Goal: Task Accomplishment & Management: Use online tool/utility

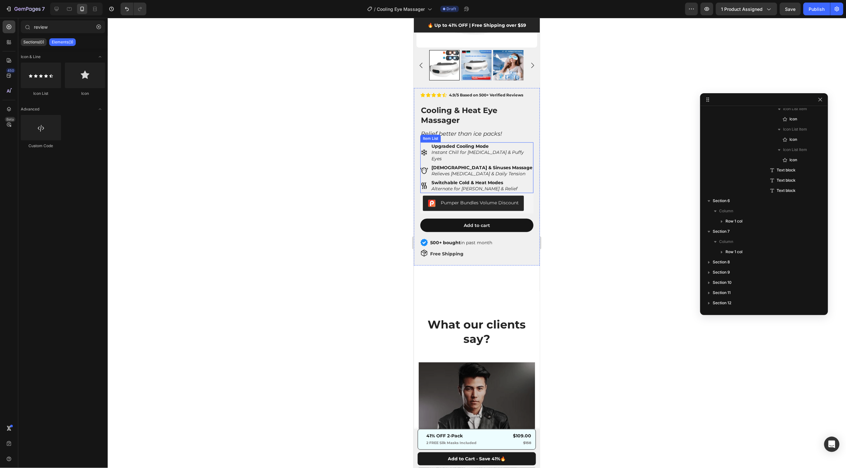
scroll to position [120, 0]
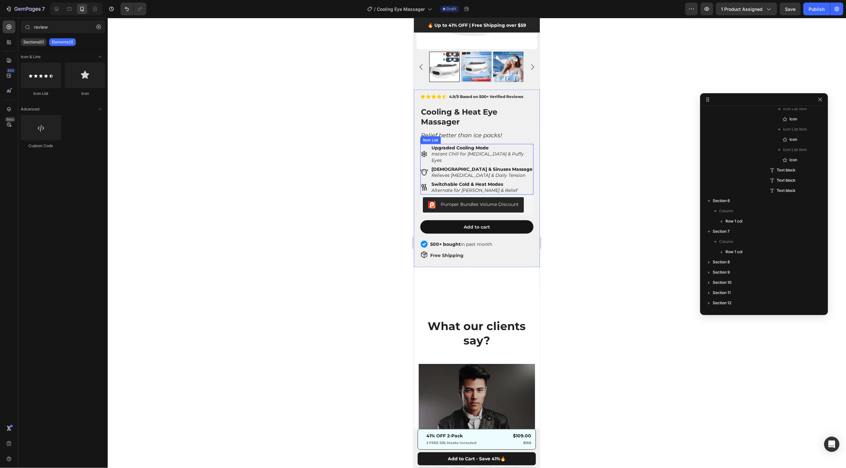
click at [475, 149] on strong "Upgraded Cooling Mode" at bounding box center [459, 148] width 57 height 6
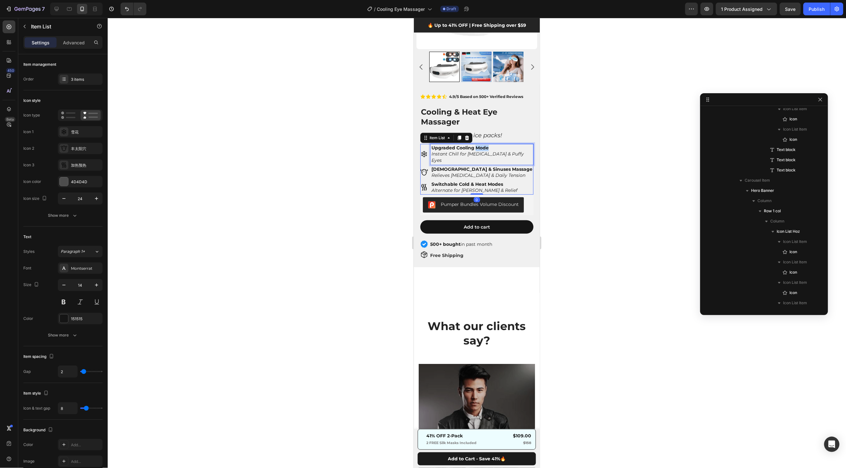
scroll to position [79, 0]
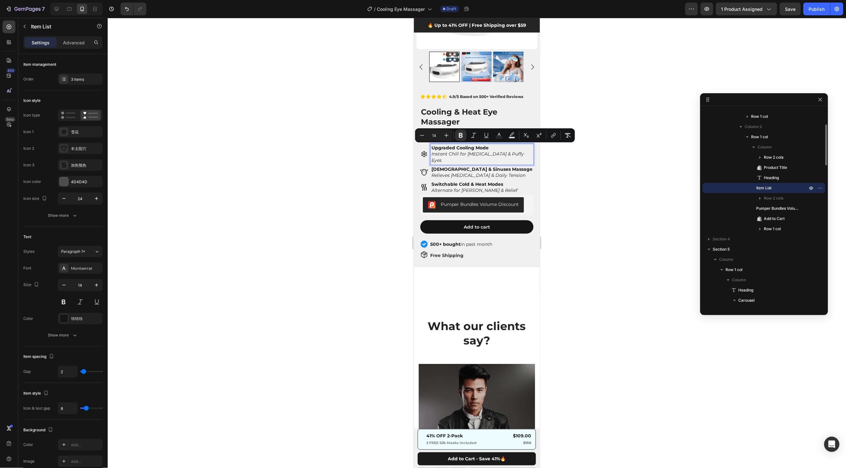
click at [456, 148] on strong "Upgraded Cooling Mode" at bounding box center [459, 148] width 57 height 6
click at [518, 148] on div "Upgraded with Cooling Mode Instant Chill for [MEDICAL_DATA] & Puffy Eyes" at bounding box center [481, 154] width 103 height 21
click at [547, 121] on div at bounding box center [477, 243] width 738 height 451
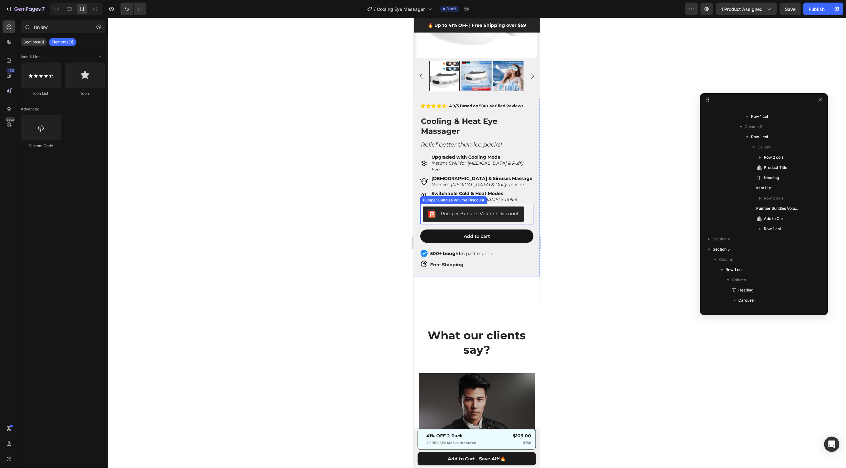
scroll to position [111, 0]
click at [494, 157] on strong "Upgraded with Cooling Mode" at bounding box center [465, 156] width 69 height 6
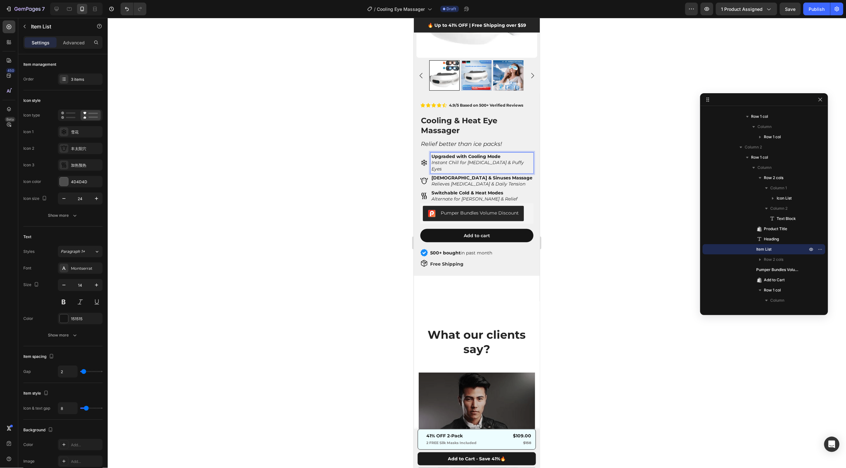
click at [499, 162] on icon "Instant Chill for [MEDICAL_DATA] & Puffy Eyes" at bounding box center [477, 165] width 92 height 12
click at [570, 139] on div at bounding box center [477, 243] width 738 height 451
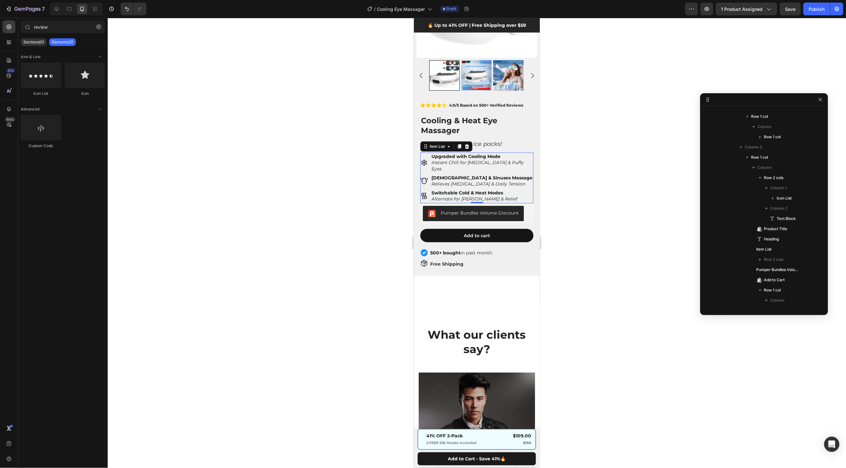
click at [480, 157] on strong "Upgraded with Cooling Mode" at bounding box center [465, 156] width 69 height 6
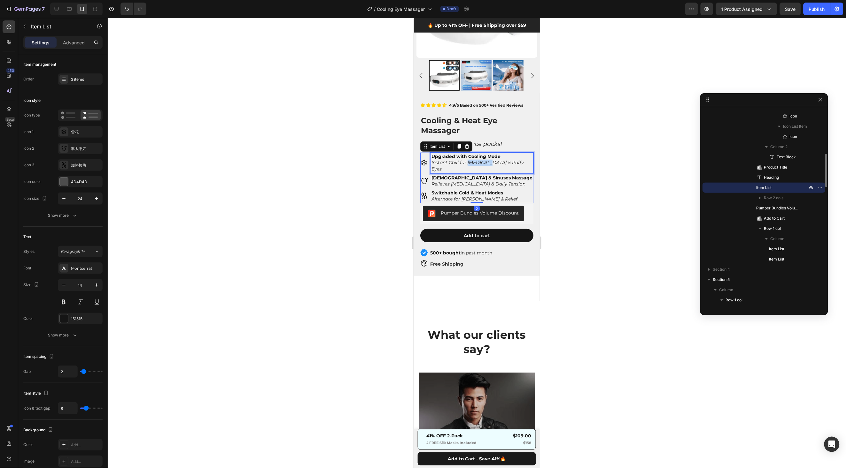
click at [473, 161] on icon "Instant Chill for [MEDICAL_DATA] & Puffy Eyes" at bounding box center [477, 165] width 92 height 12
click at [467, 161] on icon "Instant Chill for [MEDICAL_DATA] & Puffy Eyes" at bounding box center [477, 165] width 92 height 12
drag, startPoint x: 487, startPoint y: 162, endPoint x: 469, endPoint y: 164, distance: 18.0
click at [469, 164] on icon "Instant Chill for [MEDICAL_DATA] & Puffy Eyes" at bounding box center [477, 165] width 92 height 12
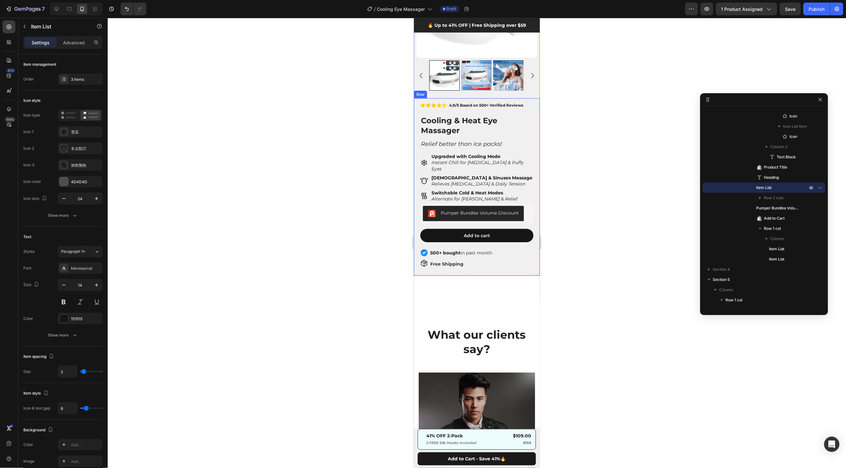
click at [584, 158] on div at bounding box center [477, 243] width 738 height 451
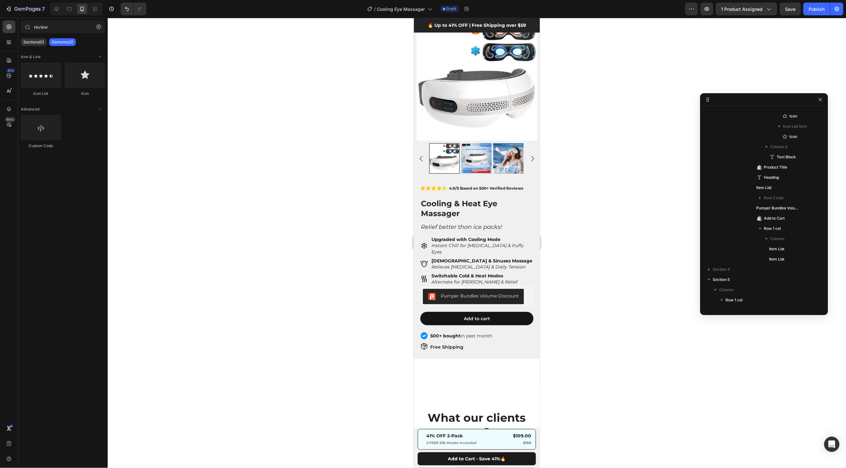
scroll to position [15, 0]
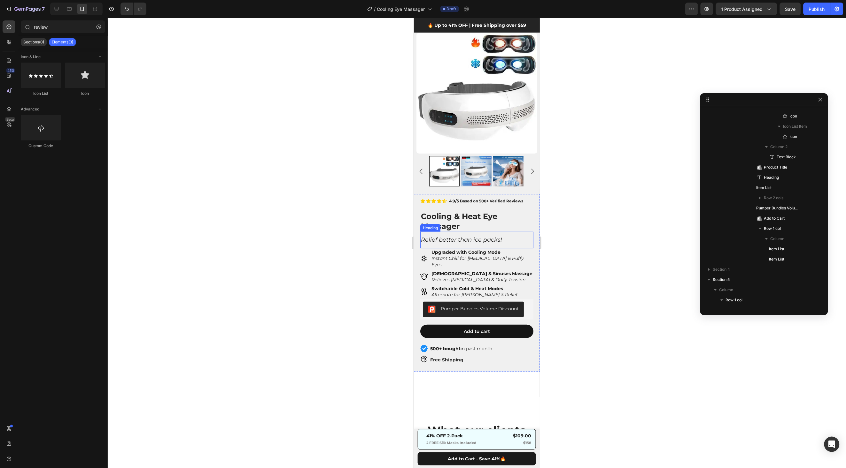
click at [493, 246] on div "Relief better than ice packs! Heading" at bounding box center [476, 240] width 113 height 16
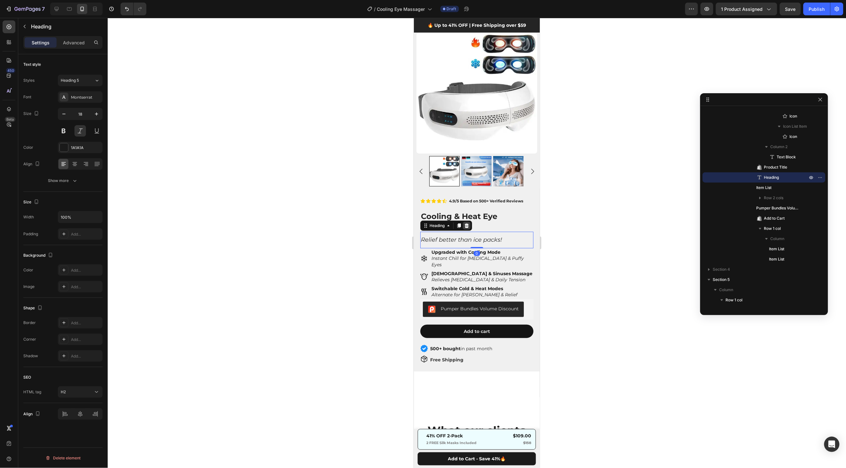
click at [467, 225] on icon at bounding box center [466, 225] width 5 height 5
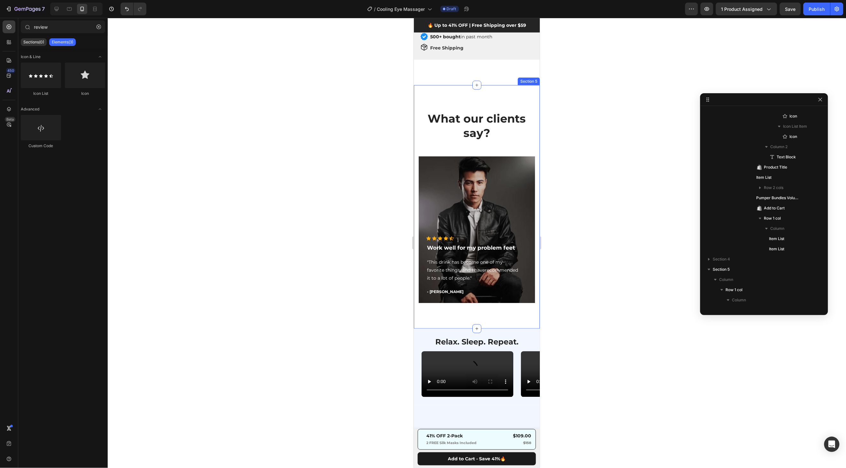
scroll to position [314, 0]
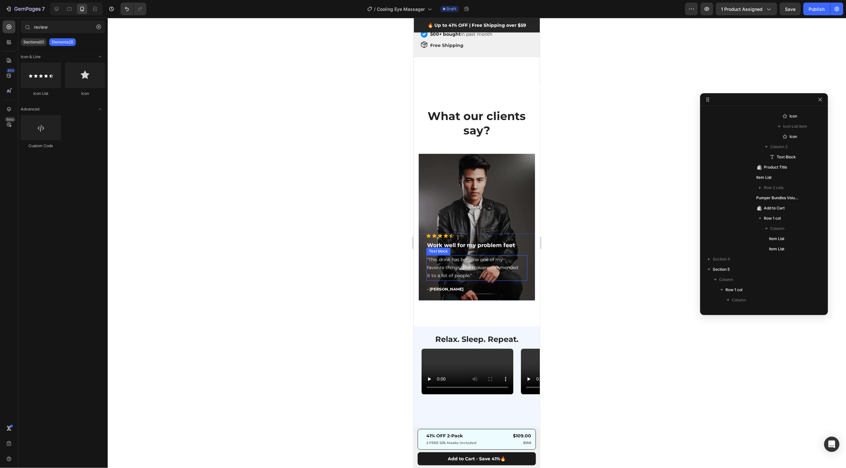
click at [512, 268] on p ""This drink has become one of my favorite things, and I haverecommended it to a…" at bounding box center [477, 268] width 100 height 24
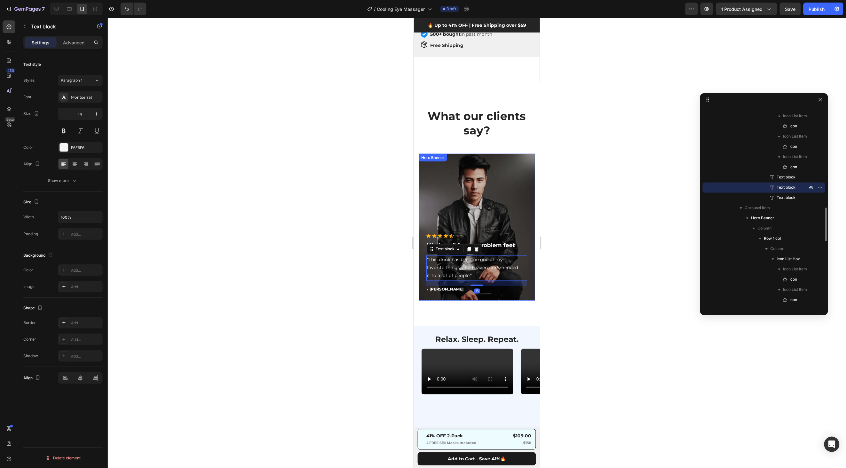
click at [500, 195] on div "Overlay" at bounding box center [476, 227] width 116 height 147
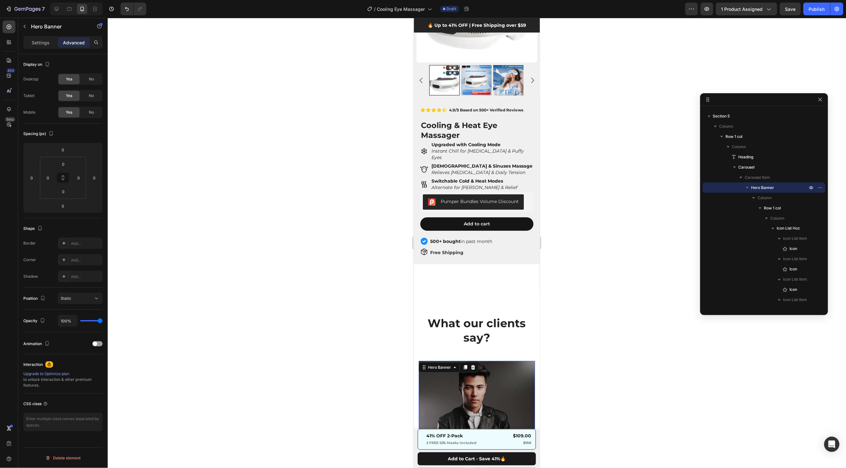
scroll to position [126, 0]
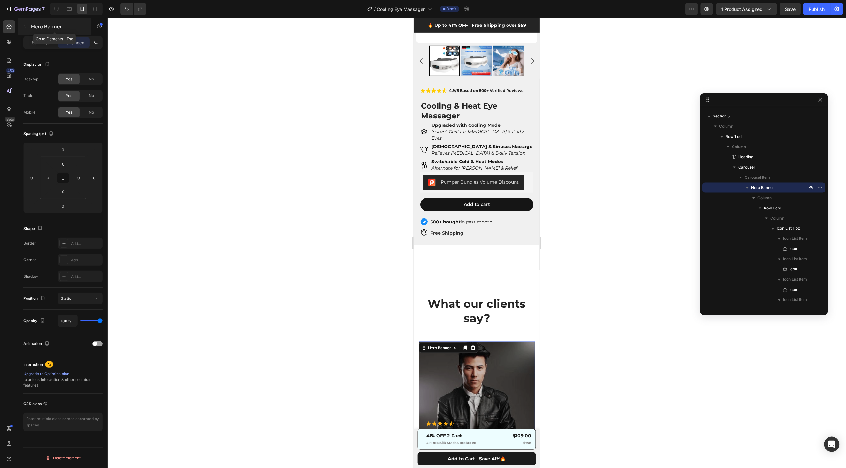
click at [26, 29] on button "button" at bounding box center [24, 26] width 10 height 10
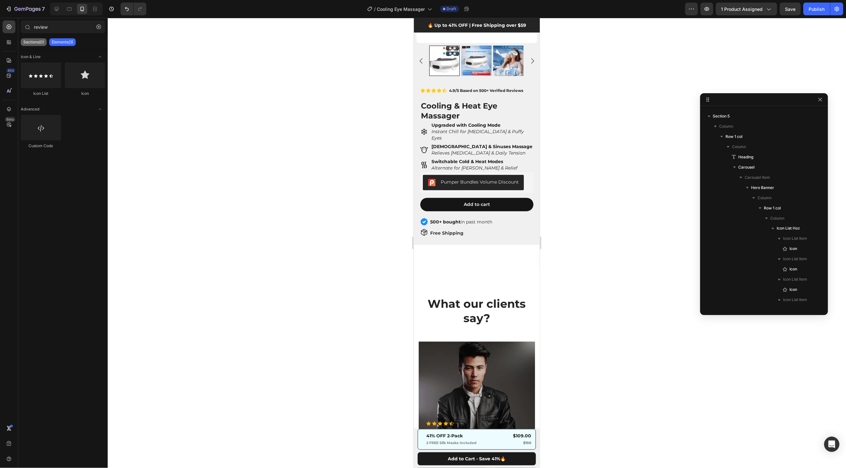
click at [31, 40] on p "Sections(0)" at bounding box center [33, 42] width 21 height 5
click at [98, 27] on icon "button" at bounding box center [98, 27] width 4 height 4
click at [76, 49] on div "Element" at bounding box center [84, 45] width 40 height 10
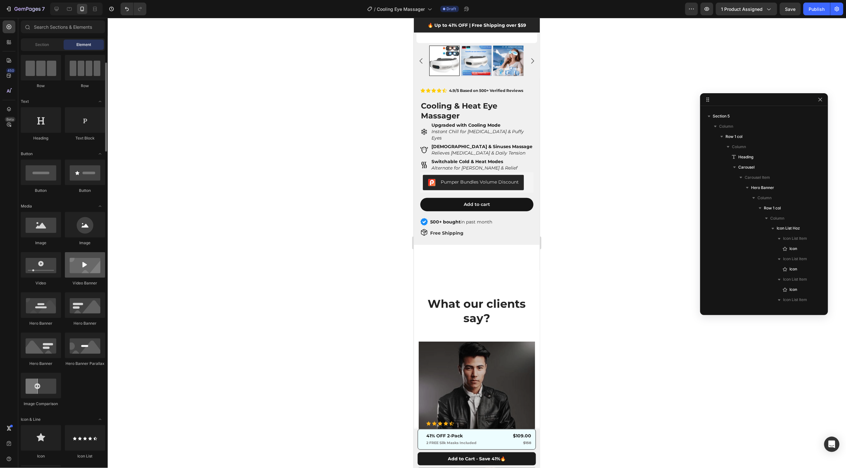
scroll to position [51, 0]
drag, startPoint x: 492, startPoint y: 287, endPoint x: 466, endPoint y: 244, distance: 50.5
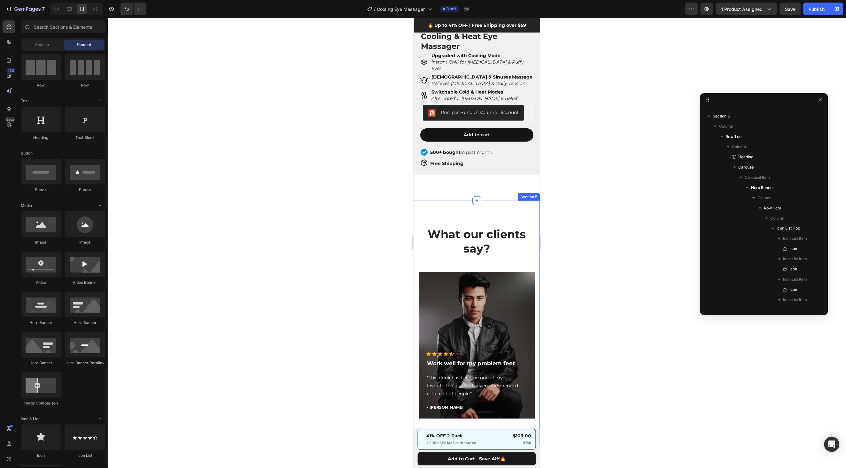
scroll to position [191, 0]
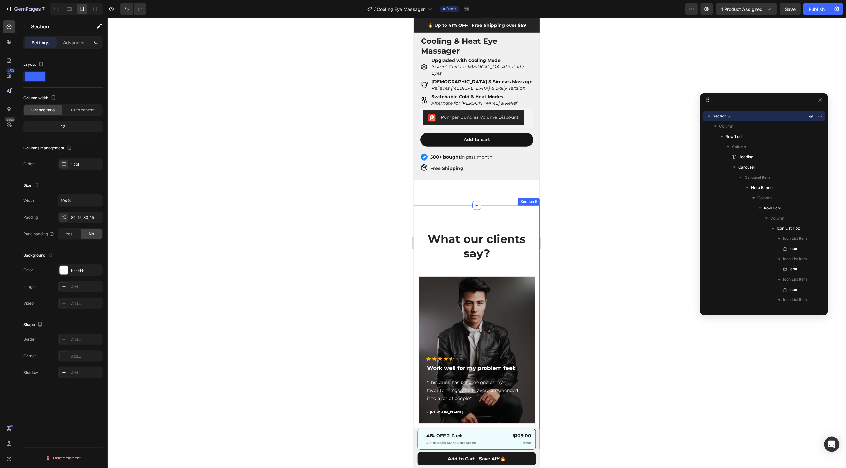
click at [481, 205] on div "What our clients say? Heading Icon Icon Icon Icon Icon Icon List Hoz Work well …" at bounding box center [476, 327] width 126 height 244
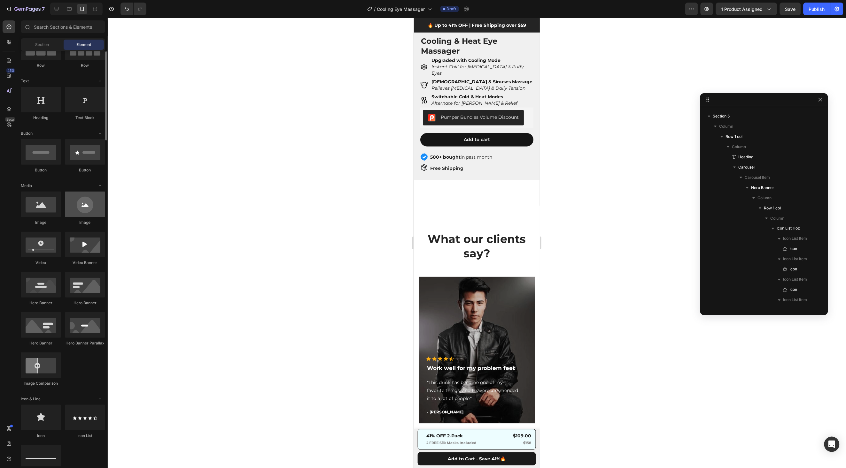
scroll to position [71, 0]
drag, startPoint x: 497, startPoint y: 268, endPoint x: 458, endPoint y: 169, distance: 106.1
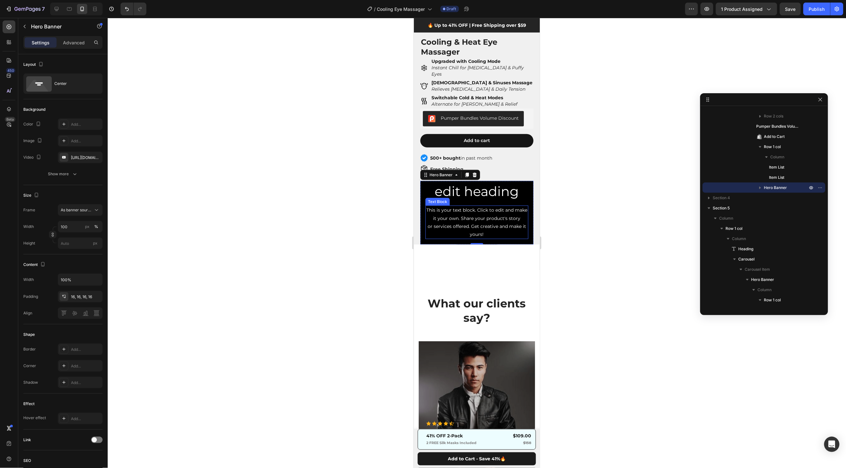
scroll to position [153, 0]
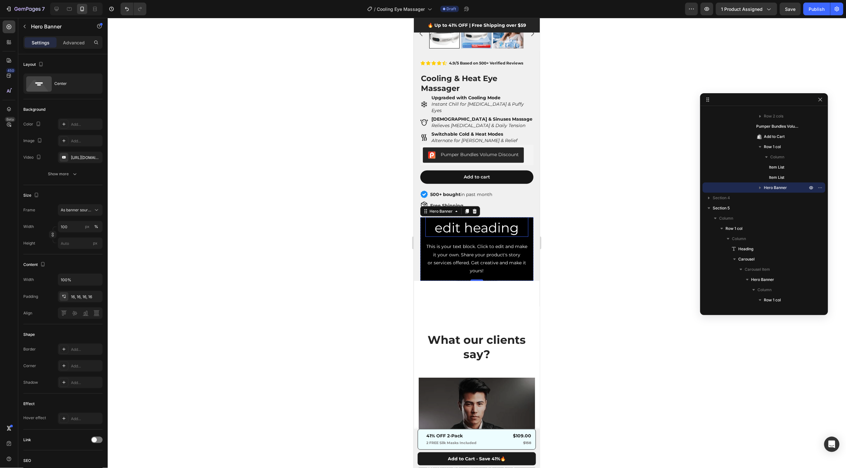
click at [526, 218] on h2 "Click here to edit heading" at bounding box center [476, 219] width 103 height 35
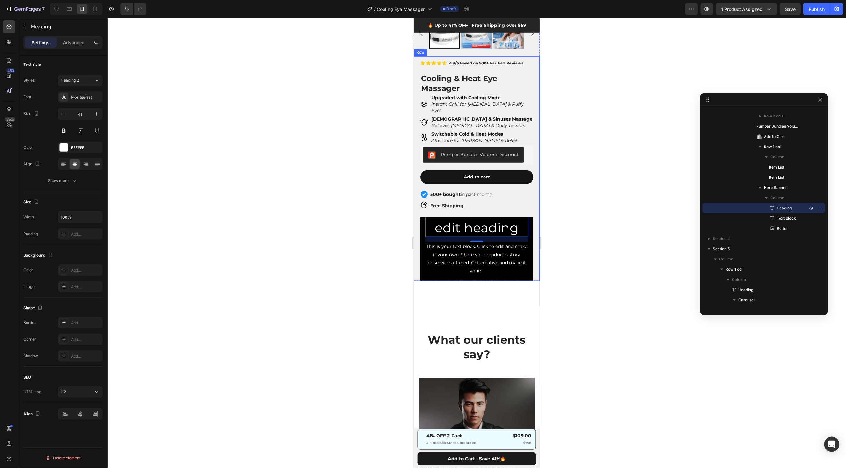
click at [530, 216] on div "Click here to edit heading Heading 16 This is your text block. Click to edit an…" at bounding box center [476, 248] width 113 height 105
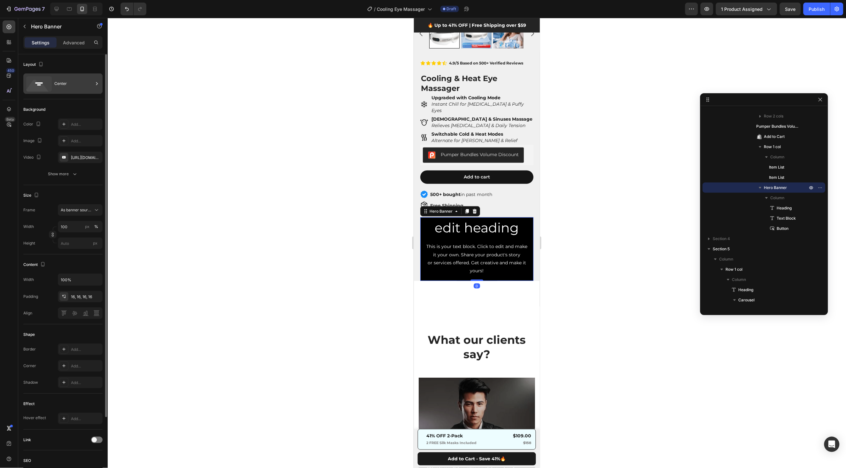
click at [77, 89] on div "Center" at bounding box center [73, 83] width 39 height 15
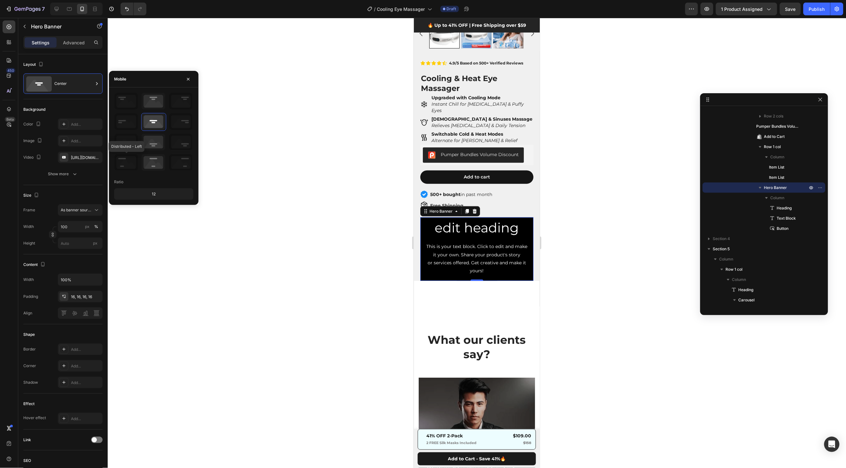
click at [133, 163] on icon at bounding box center [126, 162] width 24 height 17
click at [128, 166] on icon at bounding box center [126, 162] width 24 height 17
click at [158, 169] on icon at bounding box center [154, 162] width 24 height 17
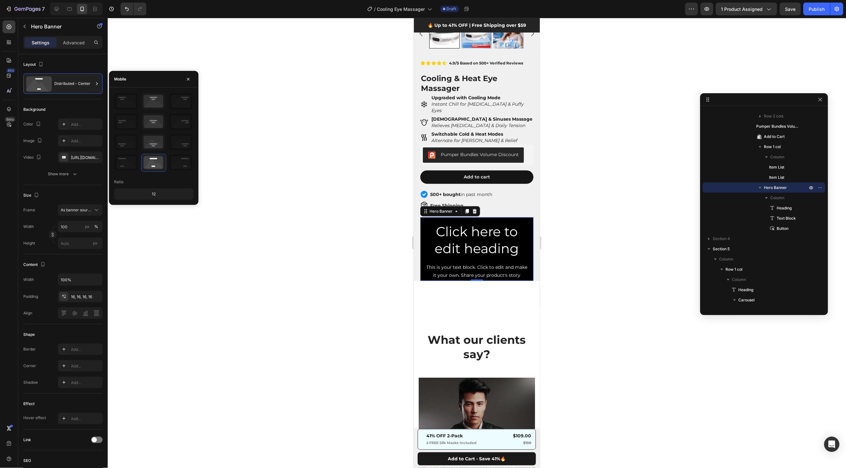
click at [159, 192] on div "12" at bounding box center [153, 194] width 77 height 9
click at [155, 193] on div "12" at bounding box center [153, 194] width 77 height 9
click at [153, 194] on div "12" at bounding box center [153, 194] width 77 height 9
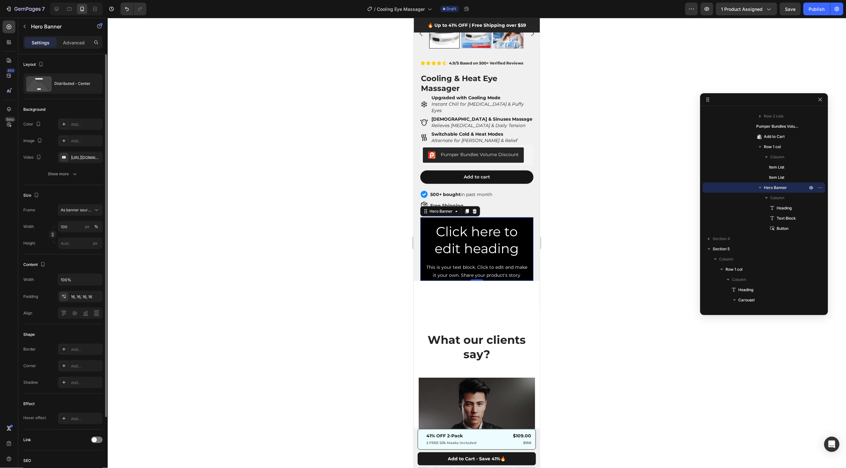
click at [82, 110] on div "Background" at bounding box center [62, 109] width 79 height 10
click at [80, 88] on div "Distributed - Center" at bounding box center [73, 83] width 39 height 15
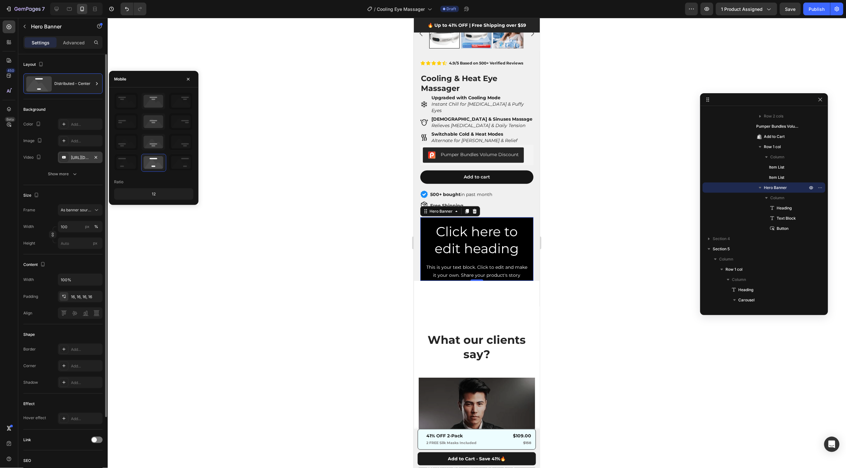
click at [74, 154] on div "[URL][DOMAIN_NAME]" at bounding box center [80, 158] width 45 height 12
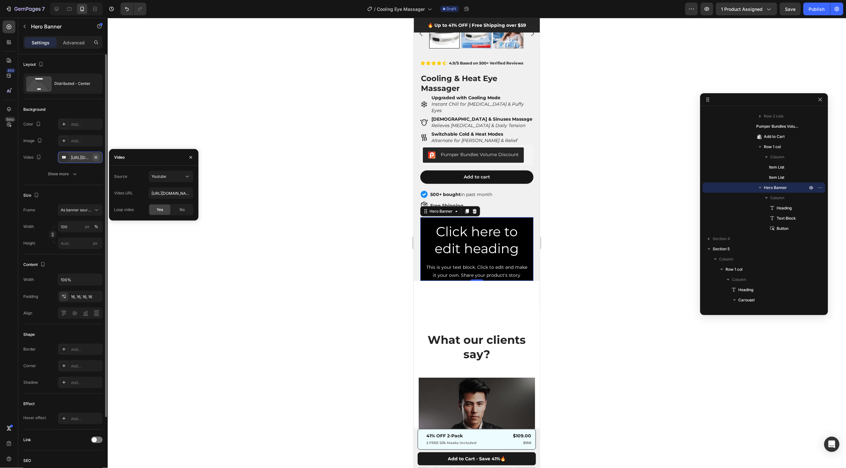
click at [96, 157] on icon "button" at bounding box center [95, 157] width 5 height 5
type input "Auto"
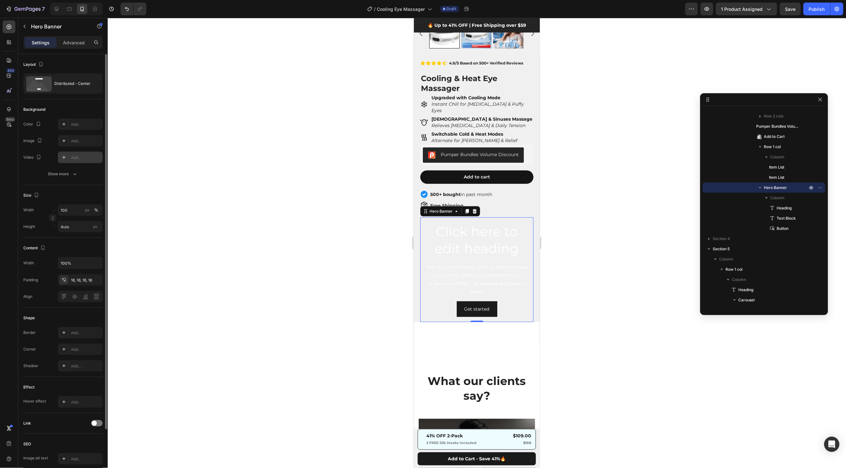
click at [73, 159] on div "Add..." at bounding box center [86, 158] width 30 height 6
type input "[URL][DOMAIN_NAME]"
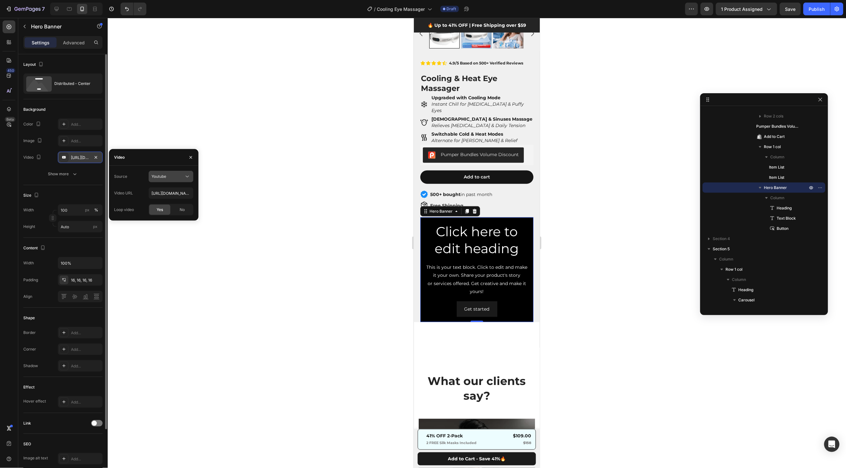
click at [172, 174] on div "Youtube" at bounding box center [167, 177] width 33 height 6
click at [169, 192] on span "Video hosting" at bounding box center [163, 192] width 24 height 6
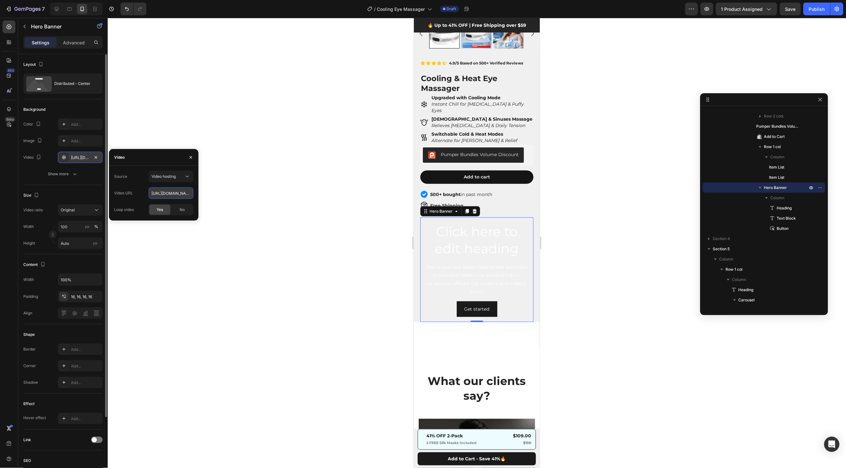
click at [180, 192] on input "[URL][DOMAIN_NAME]" at bounding box center [171, 194] width 45 height 12
click at [72, 178] on button "Show more" at bounding box center [62, 174] width 79 height 12
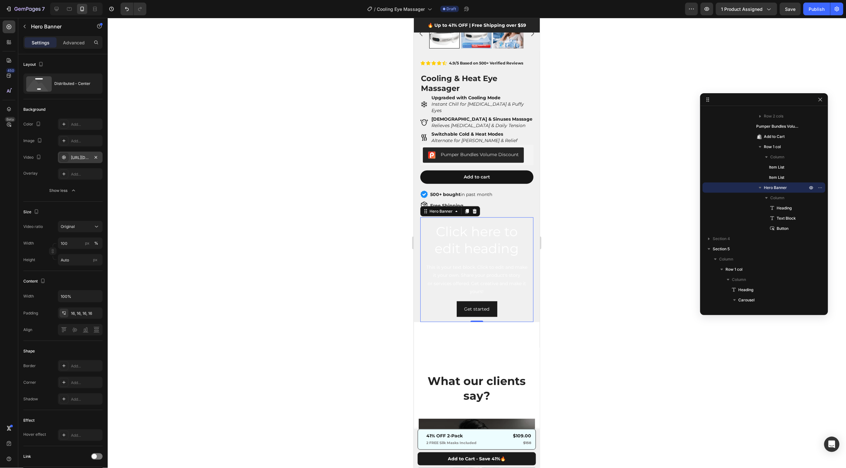
click at [216, 159] on div at bounding box center [477, 243] width 738 height 451
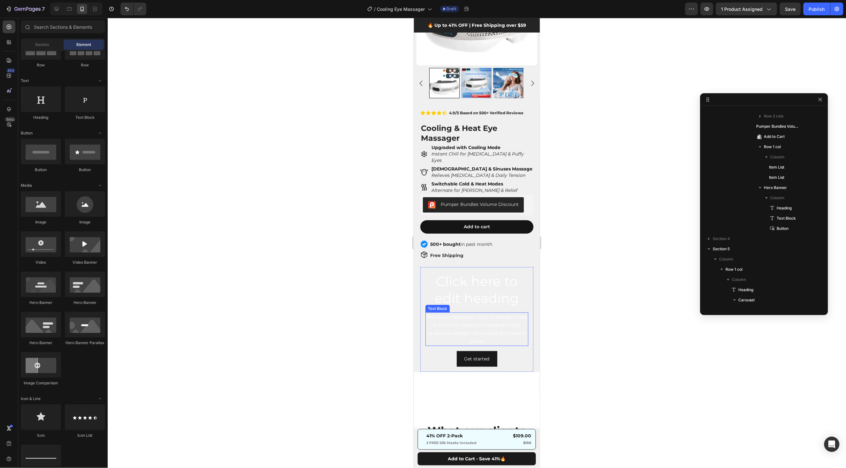
scroll to position [0, 0]
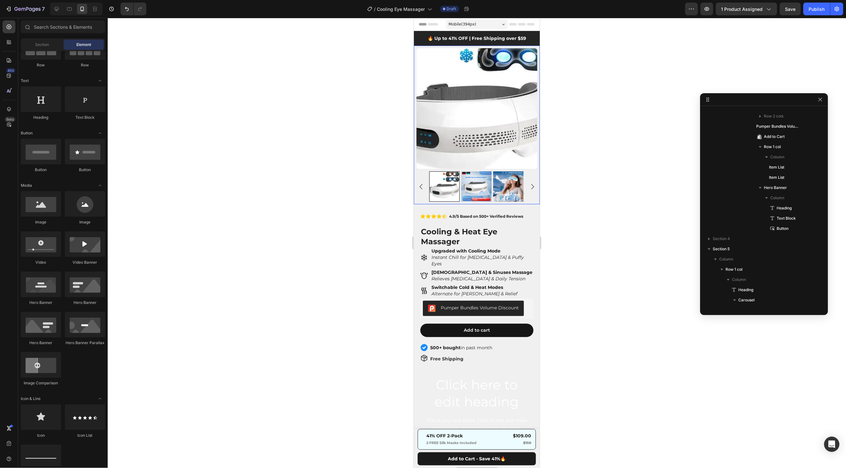
click at [493, 126] on img at bounding box center [476, 108] width 121 height 121
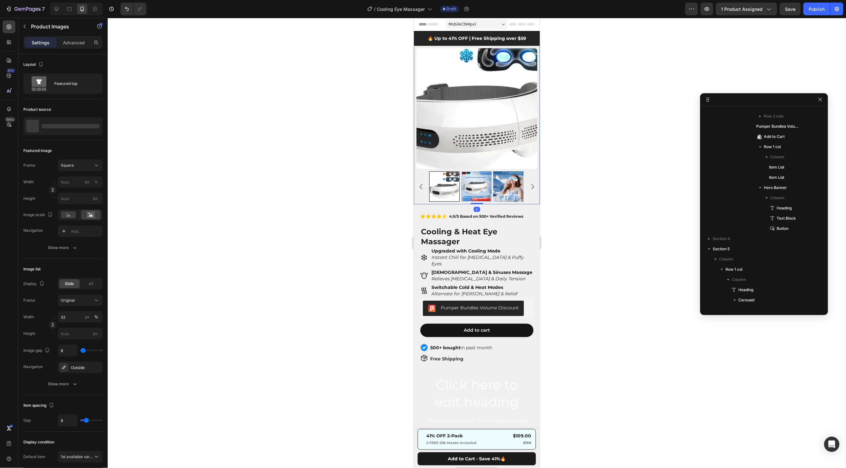
scroll to position [49, 0]
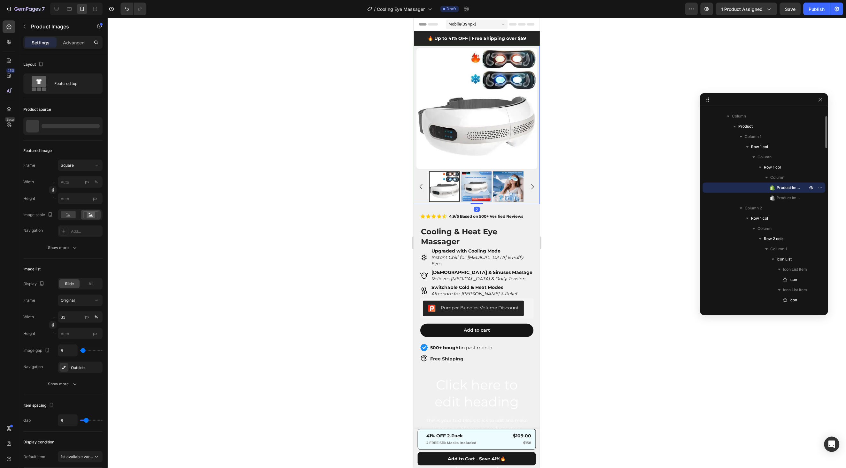
click at [615, 98] on div at bounding box center [477, 243] width 738 height 451
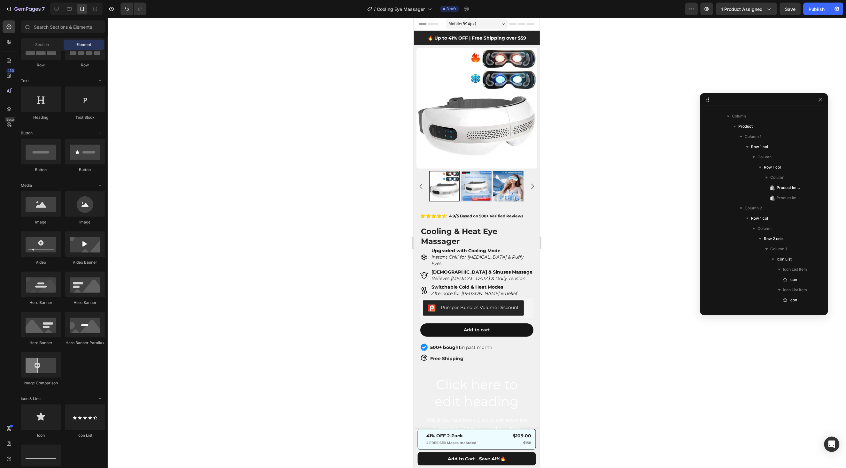
scroll to position [0, 0]
click at [4, 14] on button "7" at bounding box center [25, 9] width 45 height 13
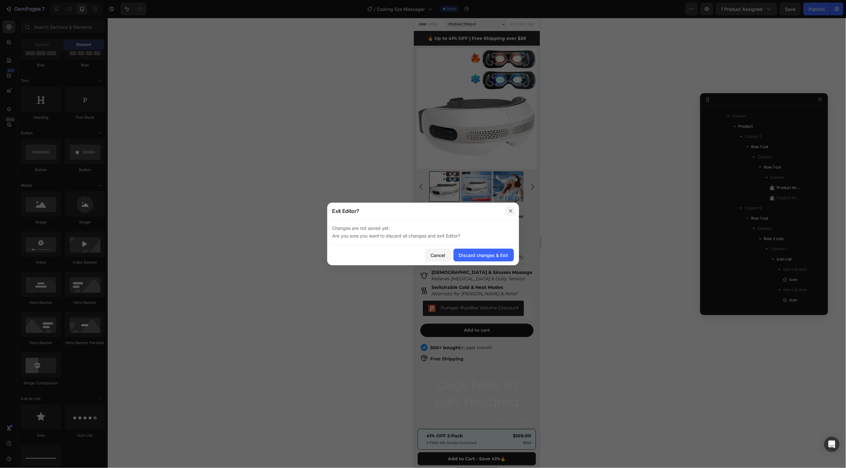
click at [509, 209] on icon "button" at bounding box center [510, 211] width 5 height 5
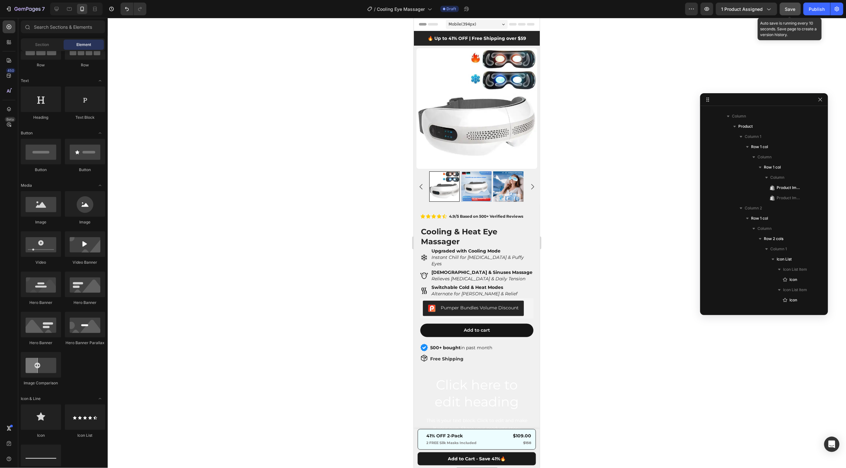
click at [784, 11] on button "Save" at bounding box center [790, 9] width 21 height 13
click at [4, 11] on button "7" at bounding box center [25, 9] width 45 height 13
